Goal: Download file/media

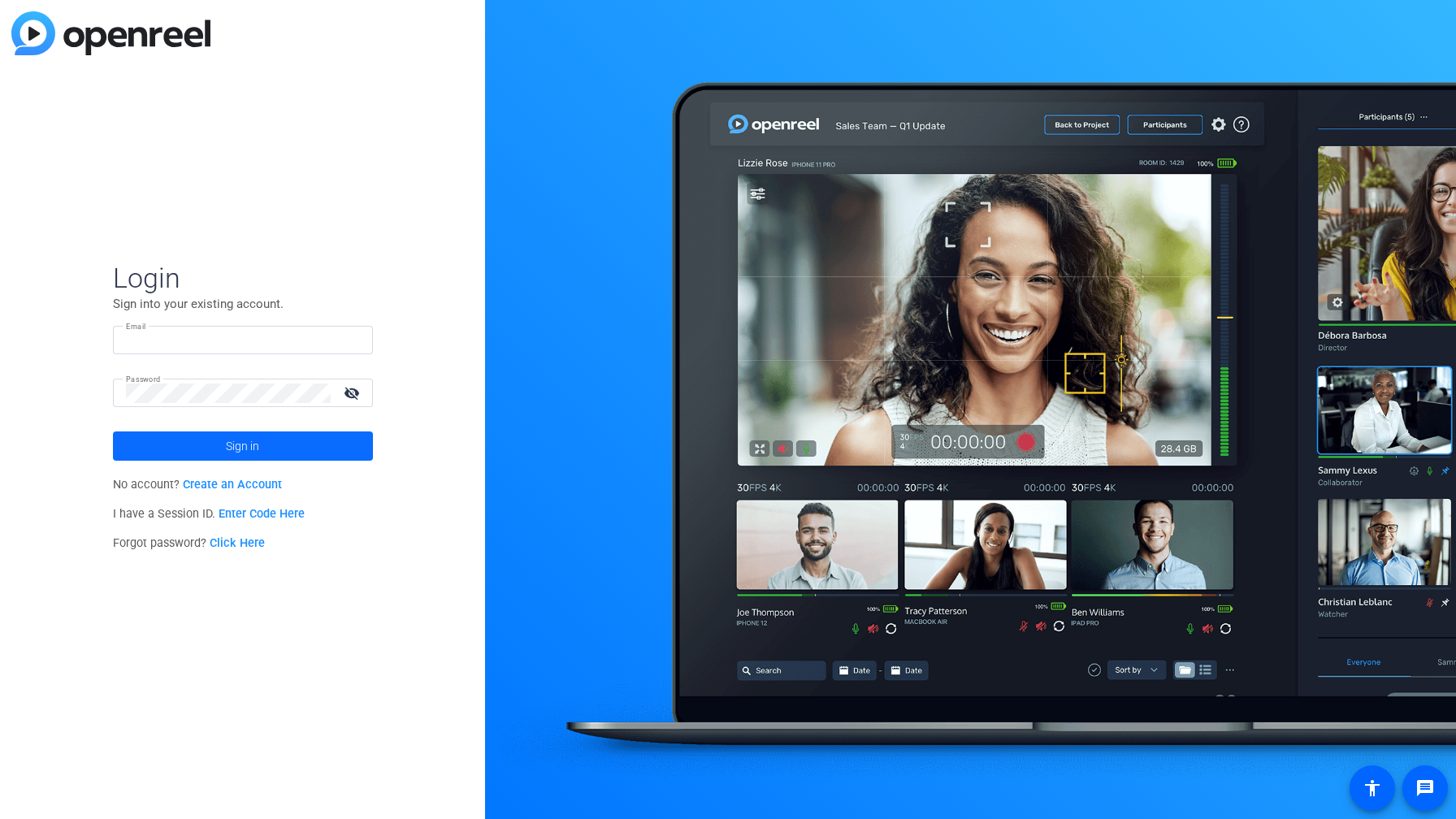
type input "[PERSON_NAME][EMAIL_ADDRESS][PERSON_NAME][DOMAIN_NAME]"
click at [263, 447] on span at bounding box center [243, 446] width 260 height 39
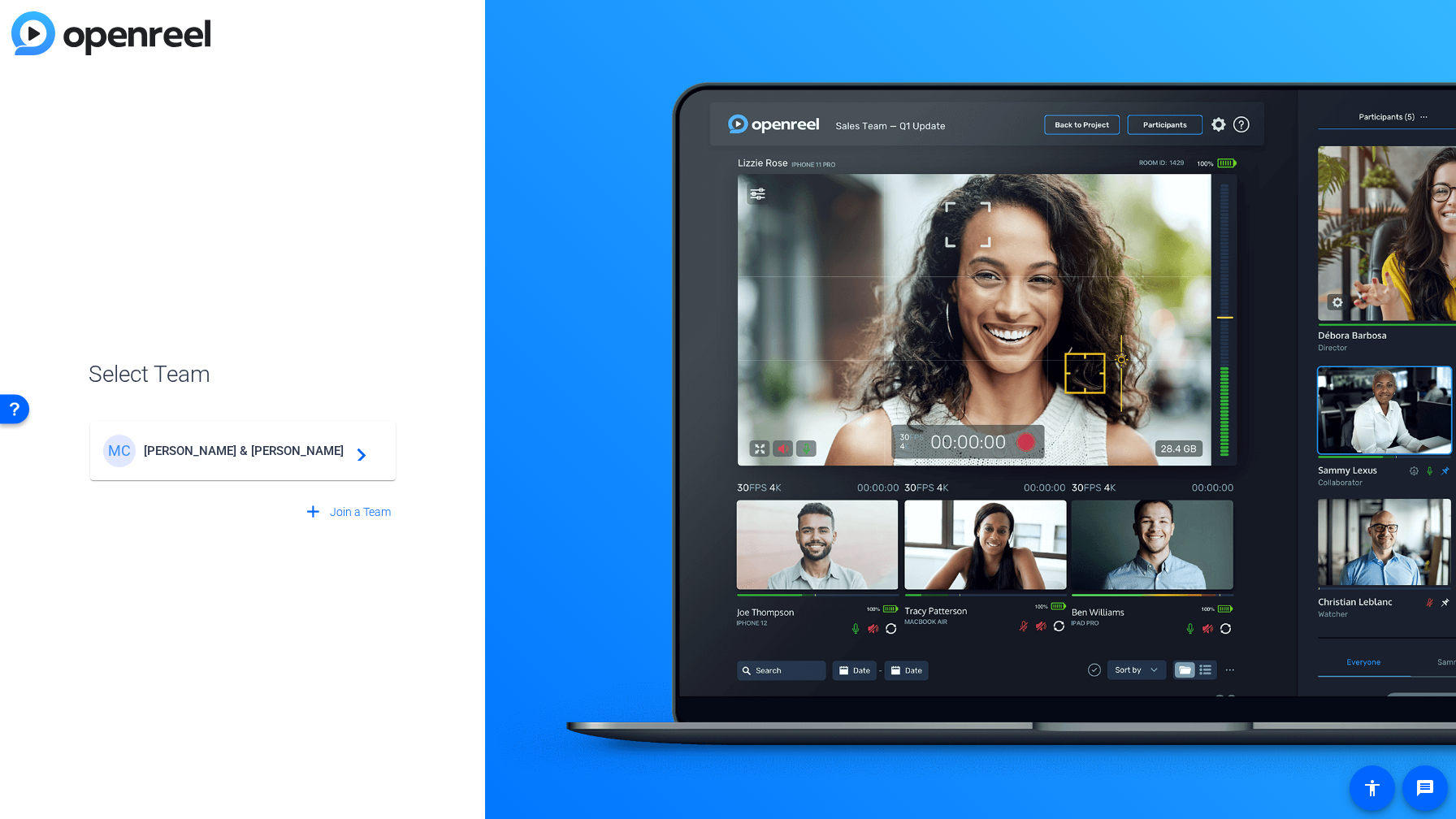
click at [263, 447] on span "[PERSON_NAME] & [PERSON_NAME]" at bounding box center [246, 450] width 203 height 14
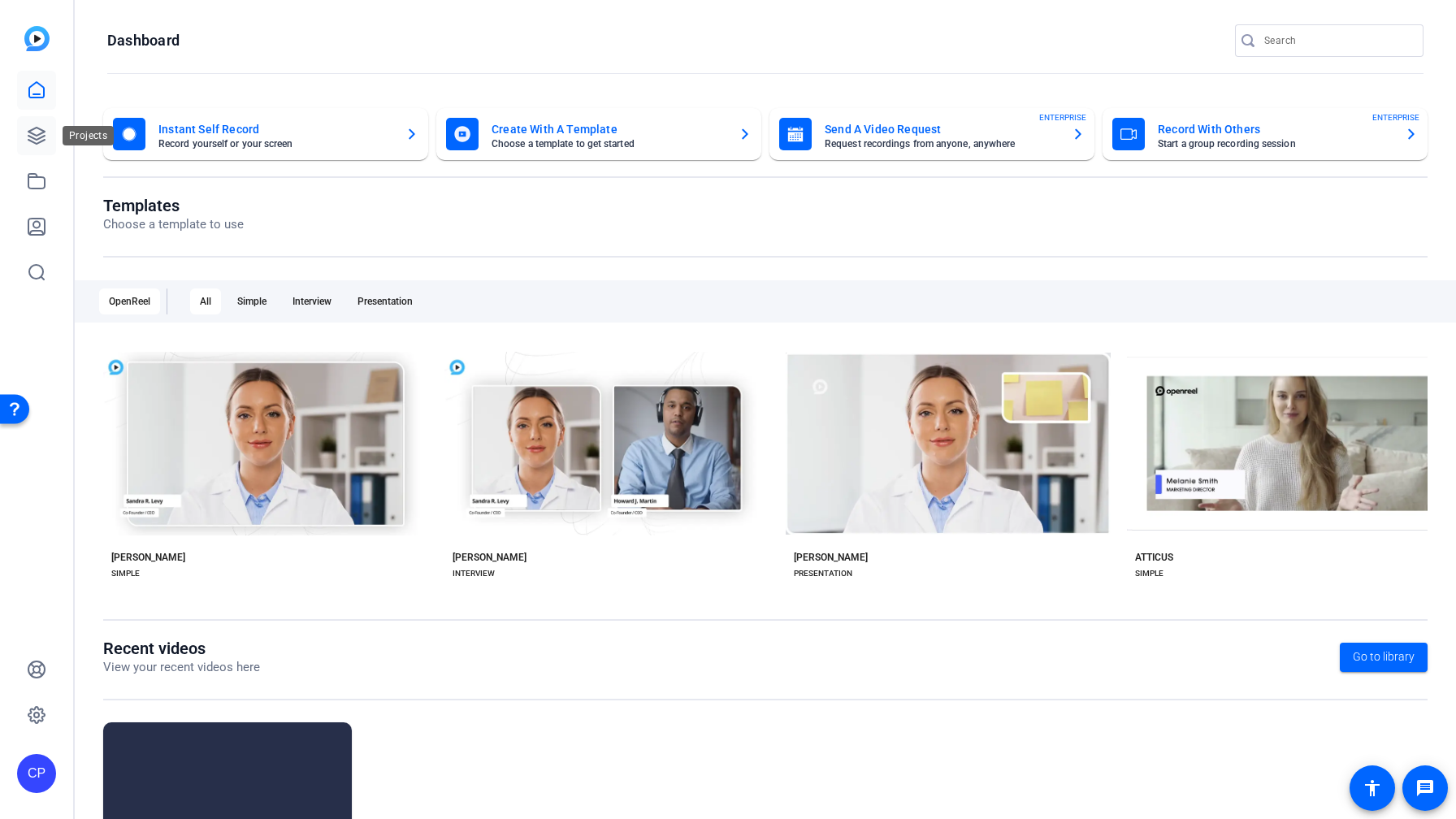
click at [43, 131] on icon at bounding box center [36, 136] width 16 height 16
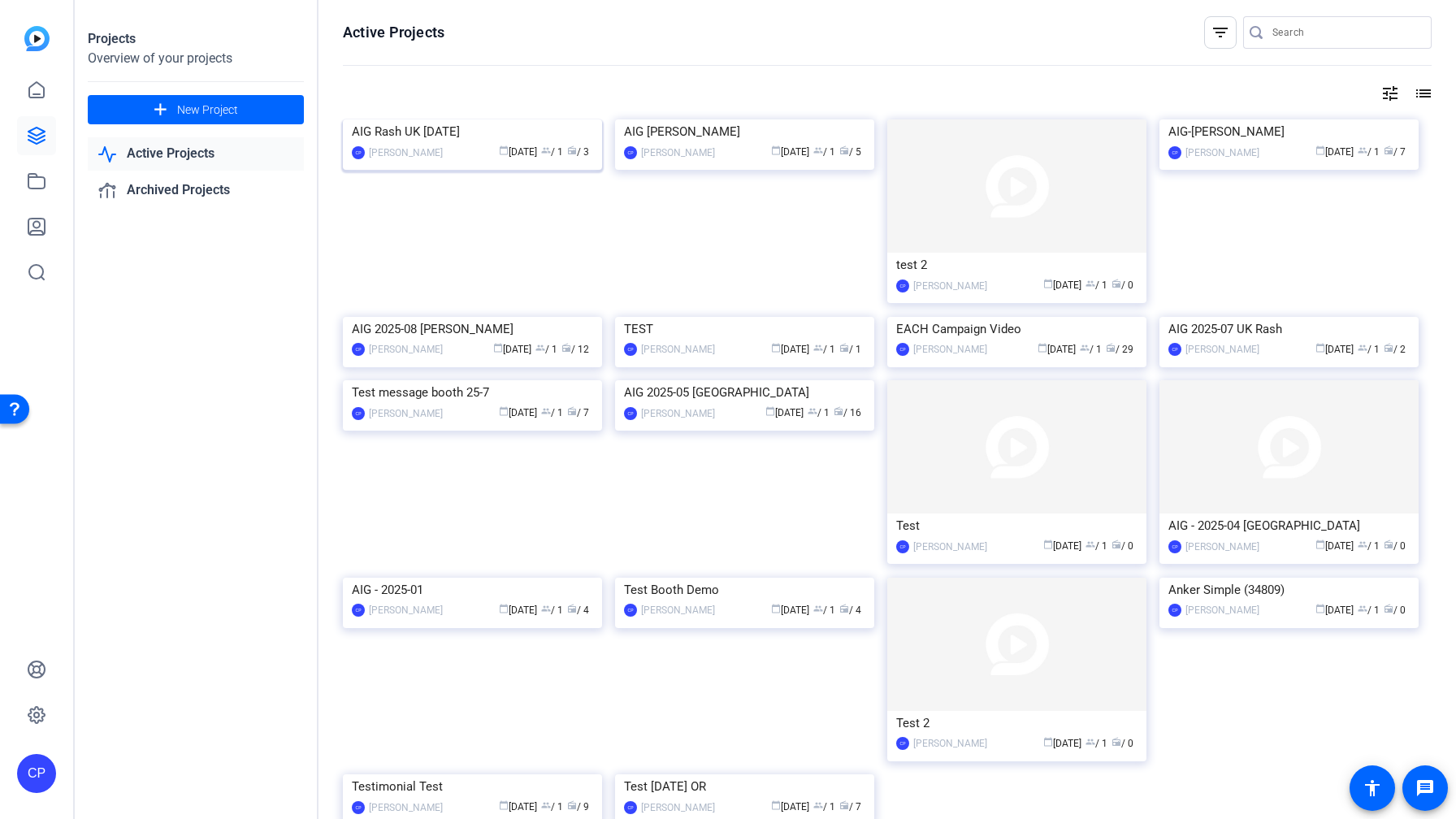
click at [510, 120] on img at bounding box center [472, 120] width 259 height 0
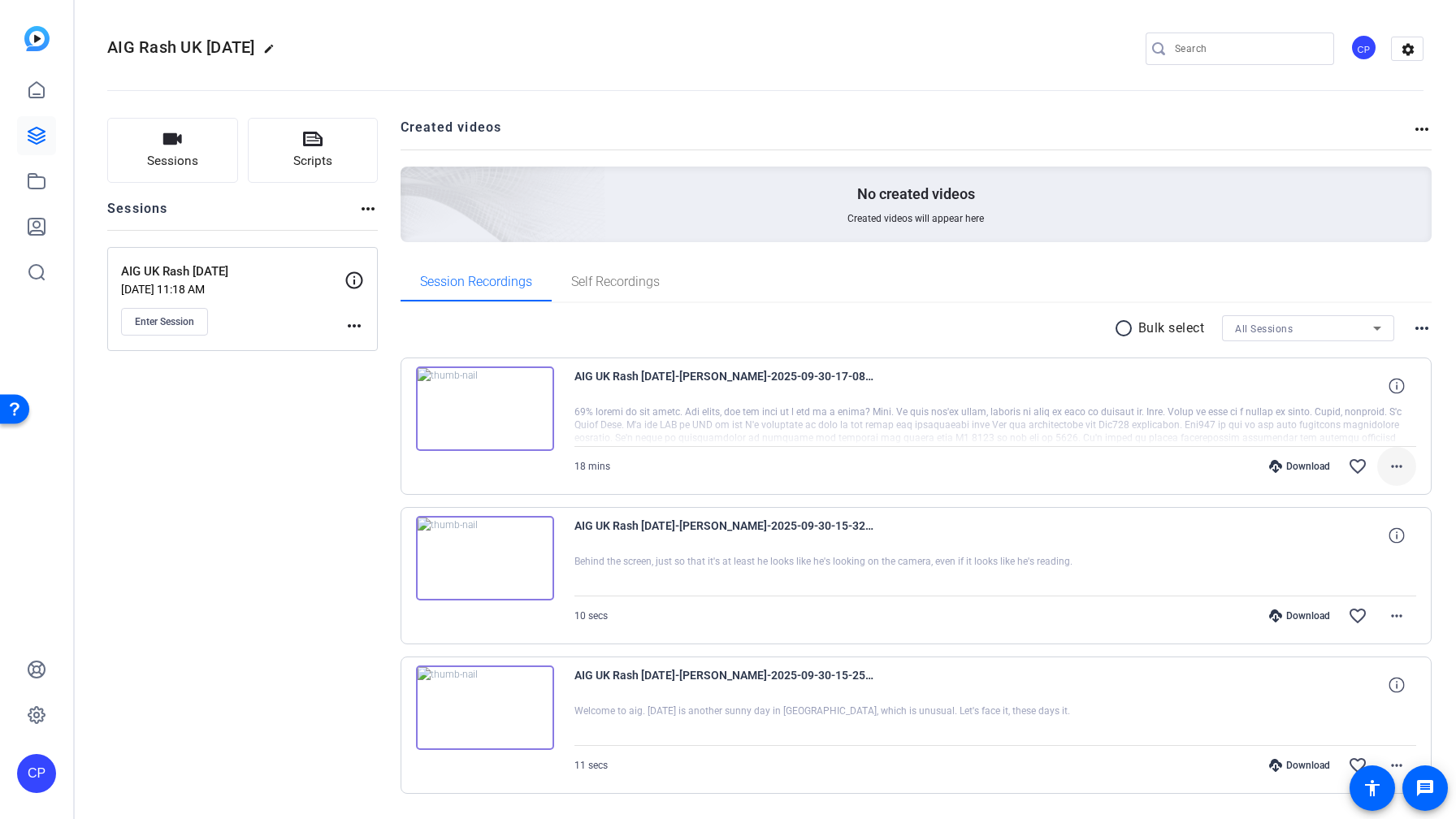
click at [1386, 465] on mat-icon "more_horiz" at bounding box center [1396, 467] width 20 height 20
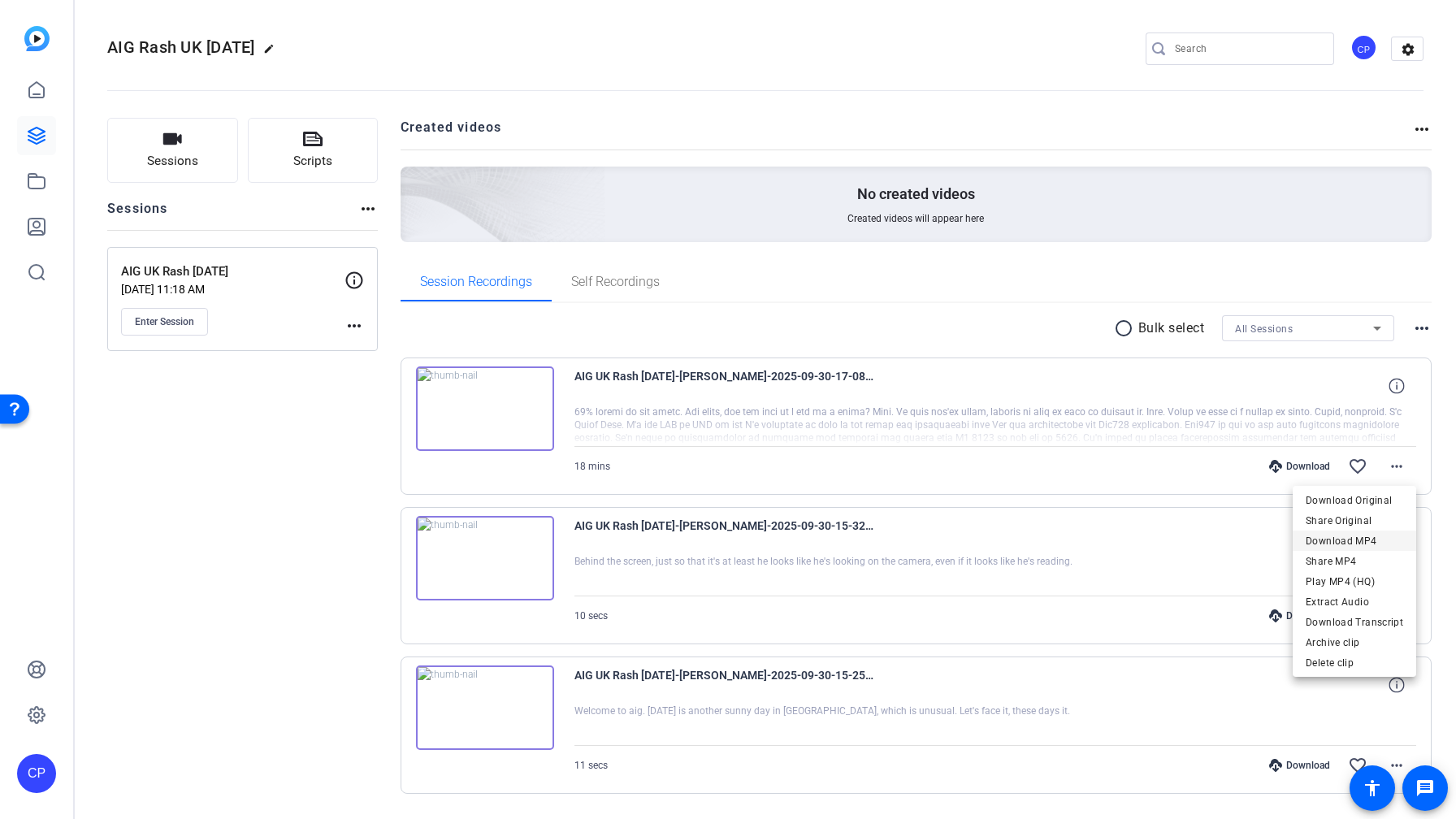
click at [1359, 534] on span "Download MP4" at bounding box center [1355, 541] width 98 height 20
